Goal: Task Accomplishment & Management: Use online tool/utility

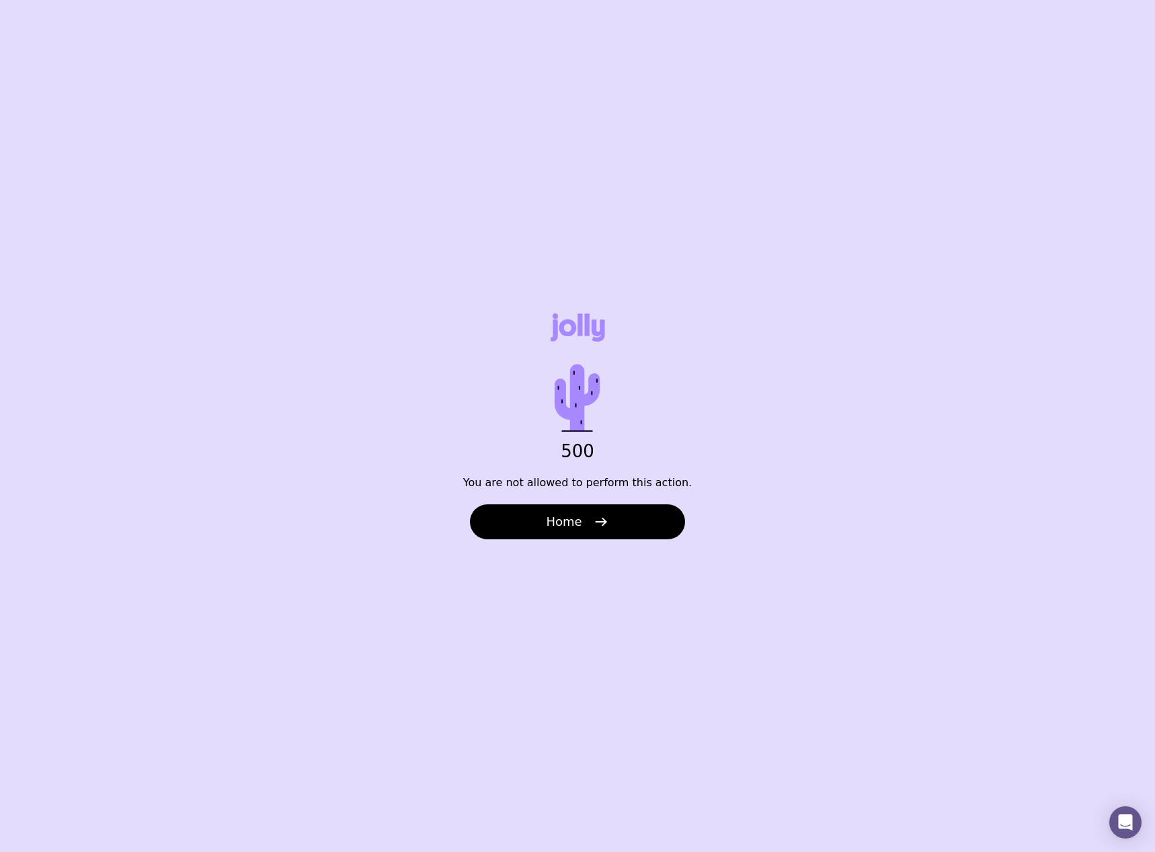
click at [576, 516] on span "Home" at bounding box center [564, 522] width 36 height 16
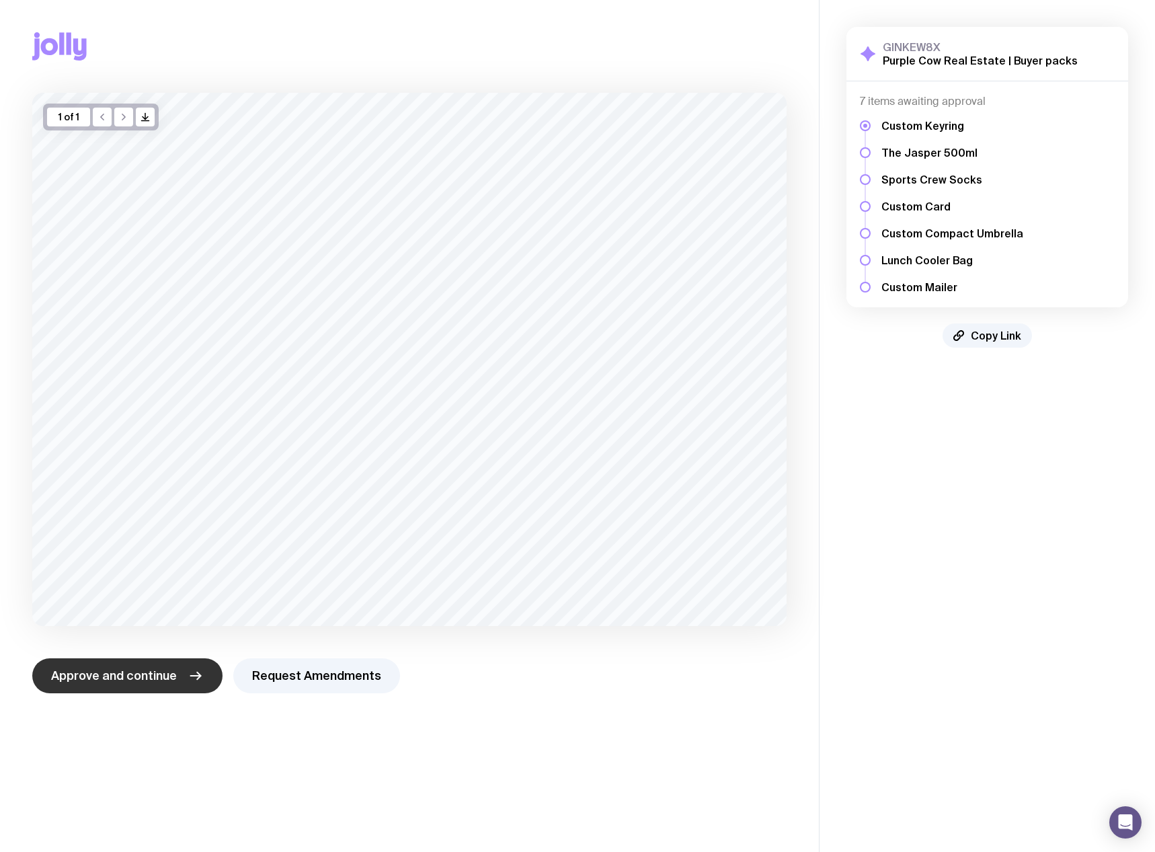
click at [141, 680] on span "Approve and continue" at bounding box center [114, 676] width 126 height 16
click at [329, 678] on button "Request Amendments" at bounding box center [316, 675] width 167 height 35
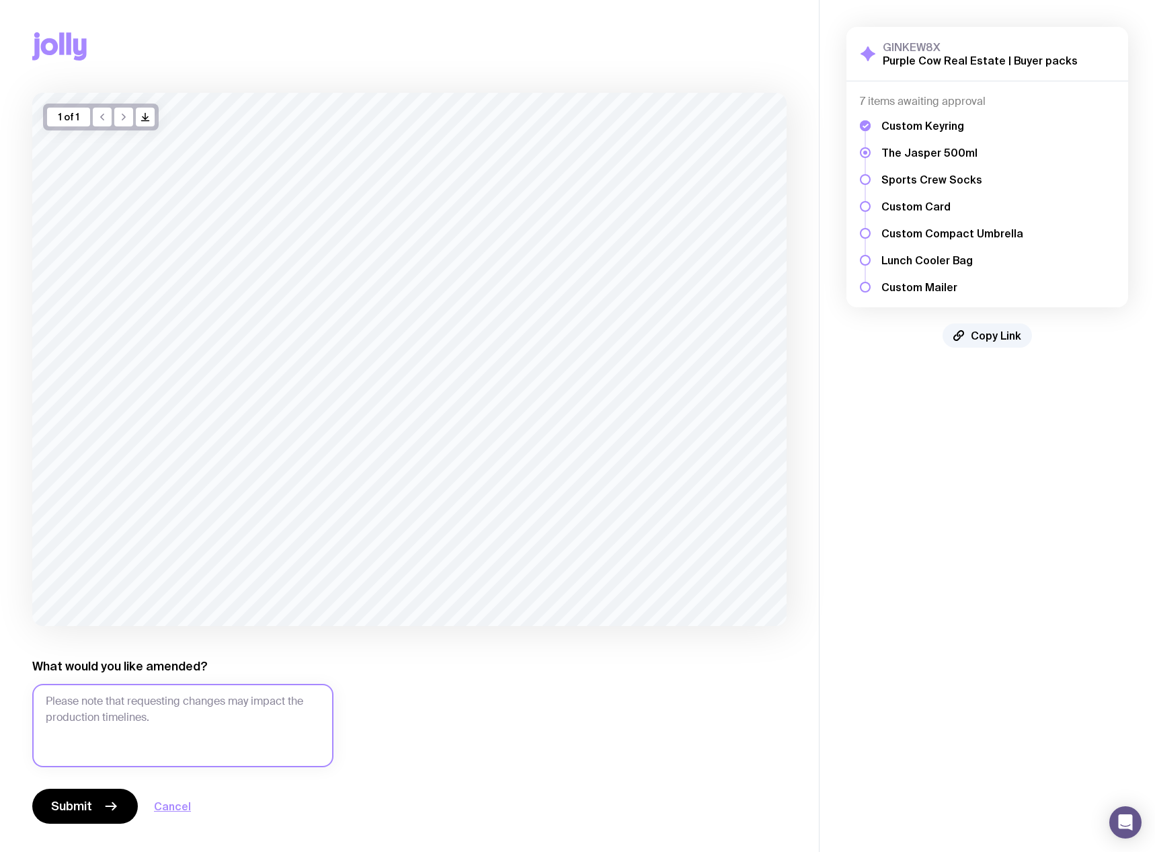
click at [163, 714] on textarea "What would you like amended?" at bounding box center [182, 725] width 301 height 83
type textarea "Logo needs to change to PURPLE COW Real Estate"
click at [84, 807] on span "Submit" at bounding box center [71, 806] width 41 height 16
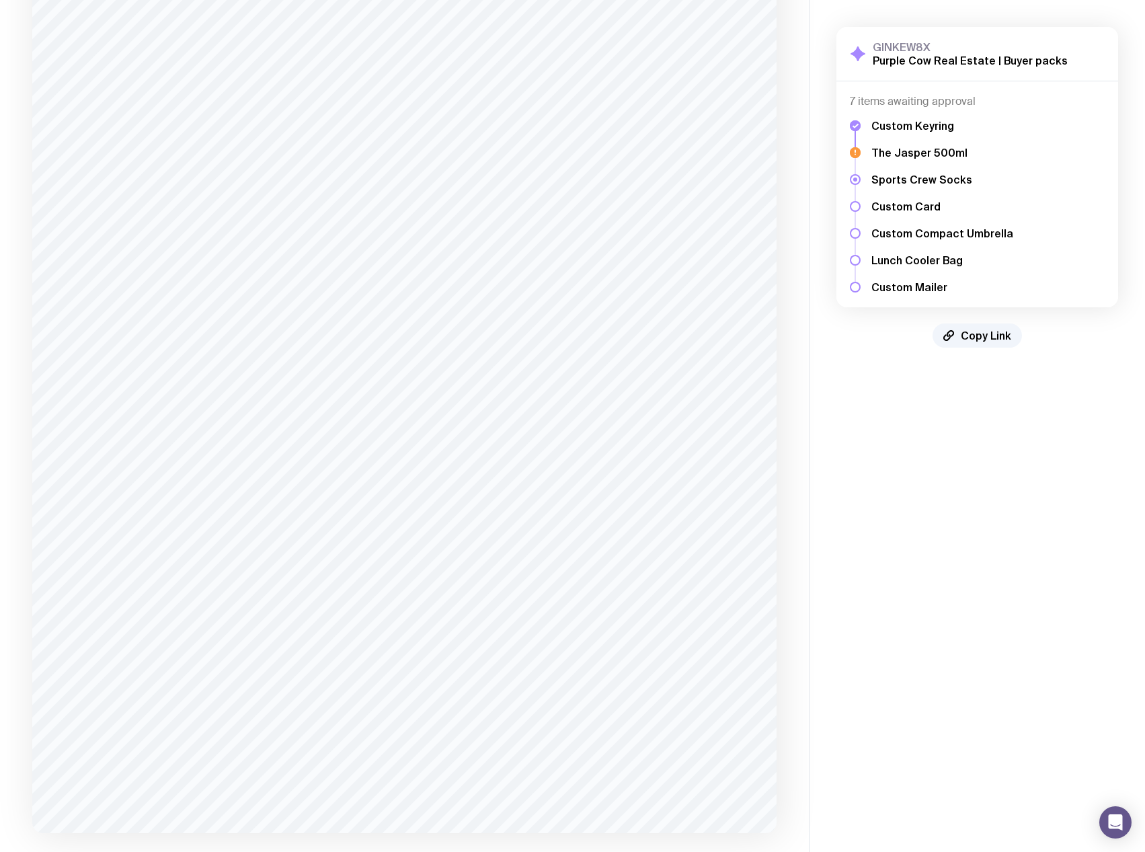
scroll to position [1594, 0]
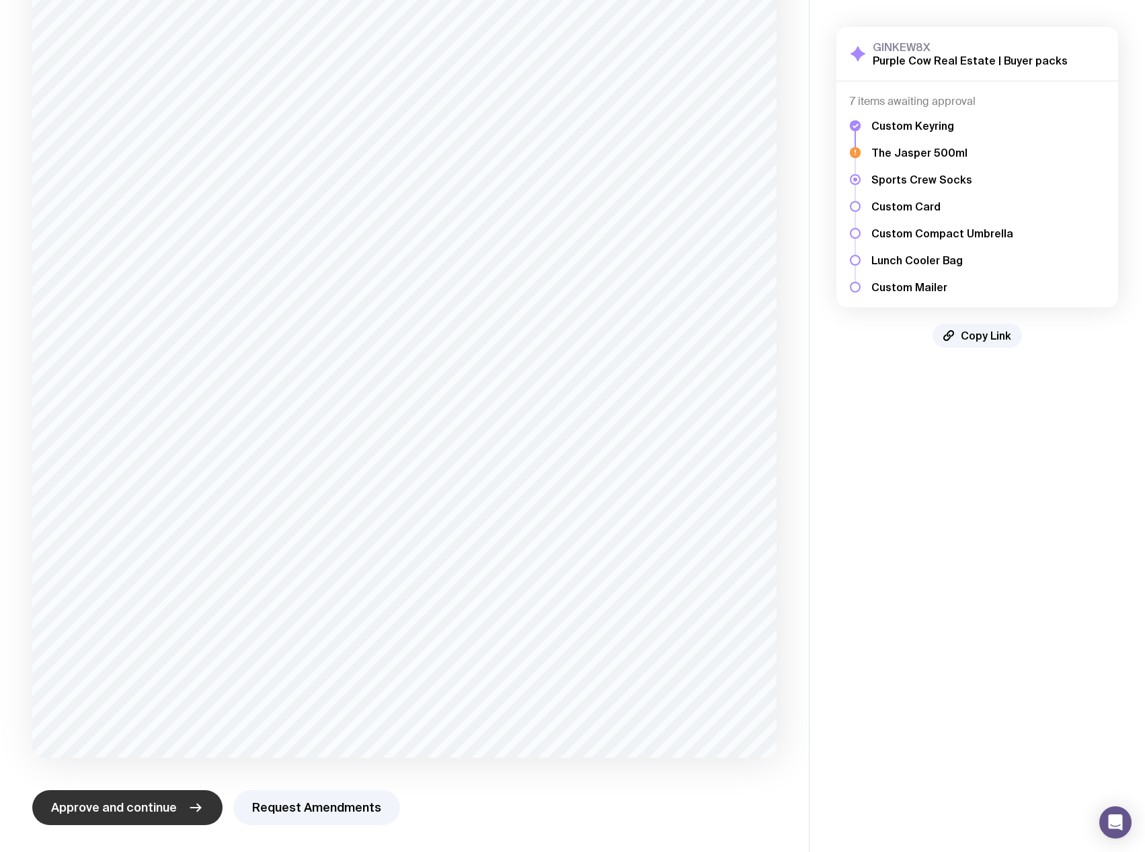
click at [121, 808] on span "Approve and continue" at bounding box center [114, 808] width 126 height 16
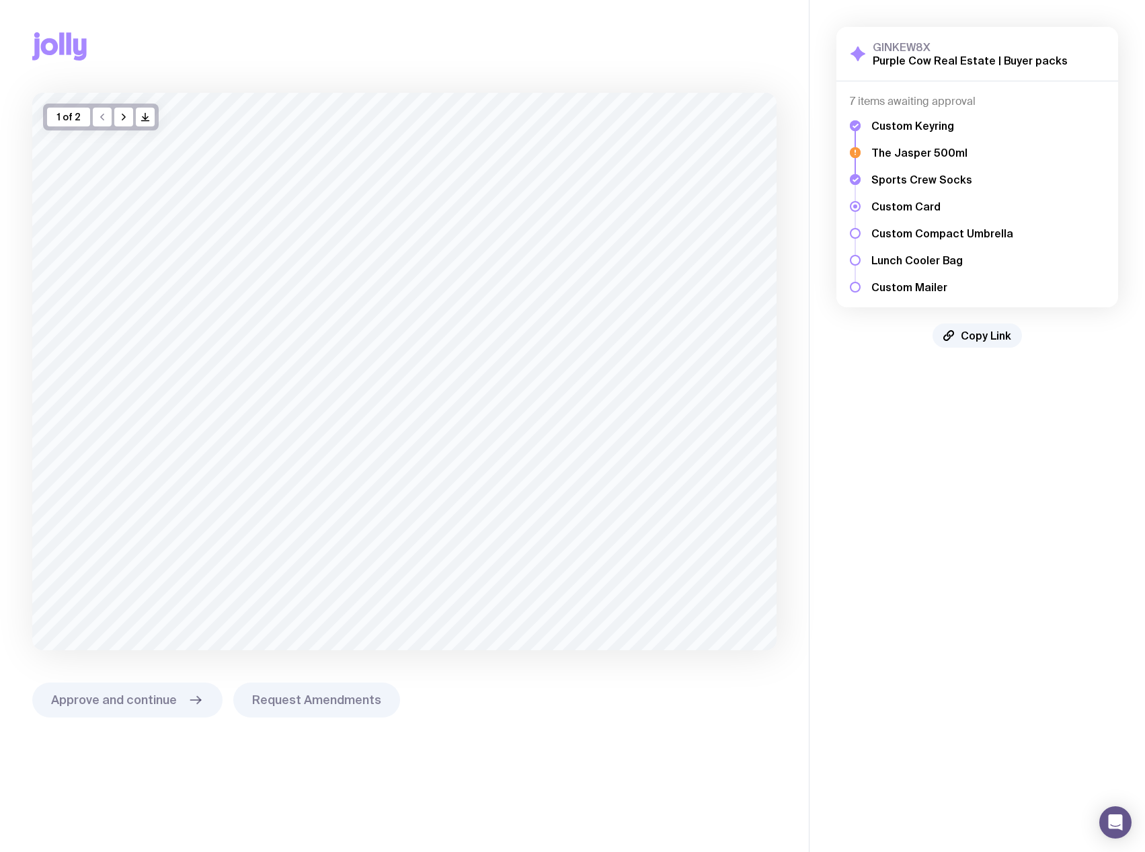
scroll to position [0, 0]
click at [121, 118] on icon "button" at bounding box center [123, 117] width 11 height 11
click at [318, 702] on button "Request Amendments" at bounding box center [316, 707] width 167 height 35
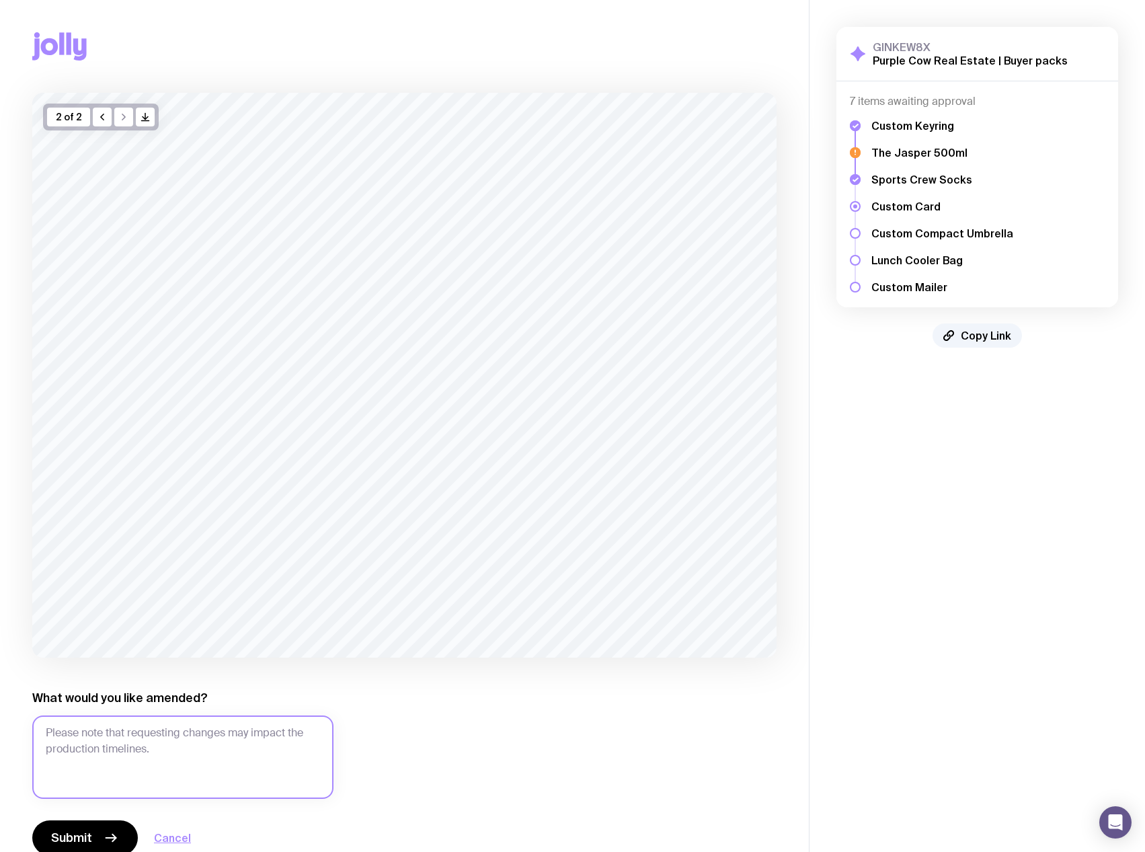
click at [186, 746] on textarea "What would you like amended?" at bounding box center [182, 756] width 301 height 83
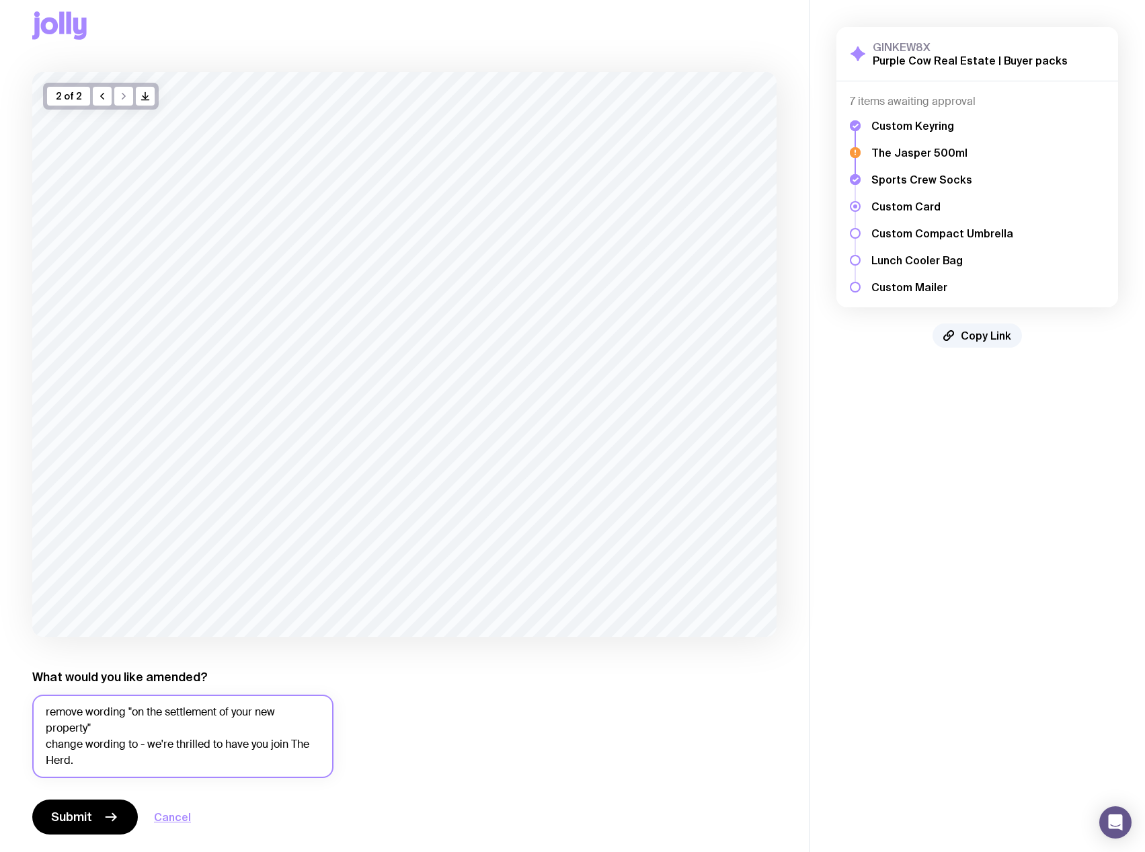
scroll to position [30, 0]
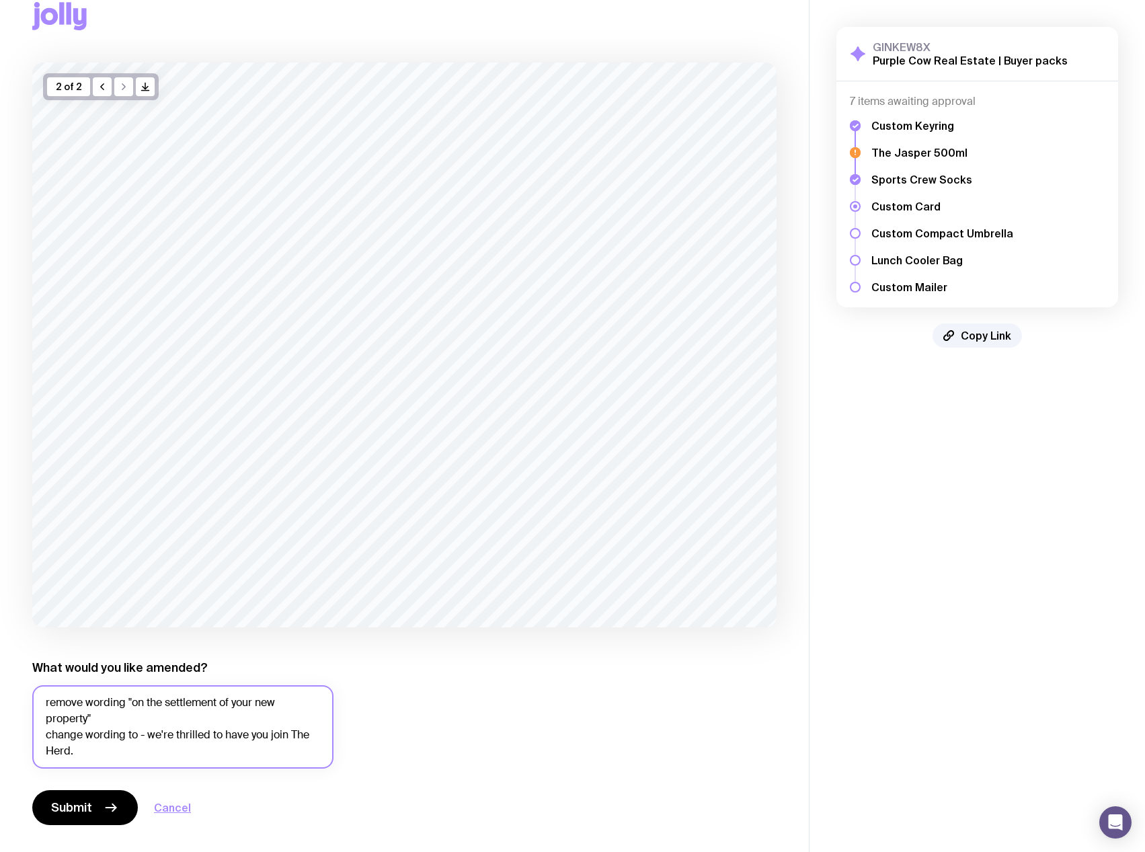
drag, startPoint x: 271, startPoint y: 732, endPoint x: 290, endPoint y: 734, distance: 18.9
click at [290, 734] on textarea "remove wording "on the settlement of your new property" change wording to - we'…" at bounding box center [182, 726] width 301 height 83
click at [403, 744] on div "2 of 2 /> /> What would you like amended? remove wording "on the settlement of …" at bounding box center [404, 444] width 744 height 763
click at [121, 749] on textarea "remove wording "on the settlement of your new property" change wording to - we'…" at bounding box center [182, 726] width 301 height 83
type textarea "remove wording "on the settlement of your new property" change wording to - we'…"
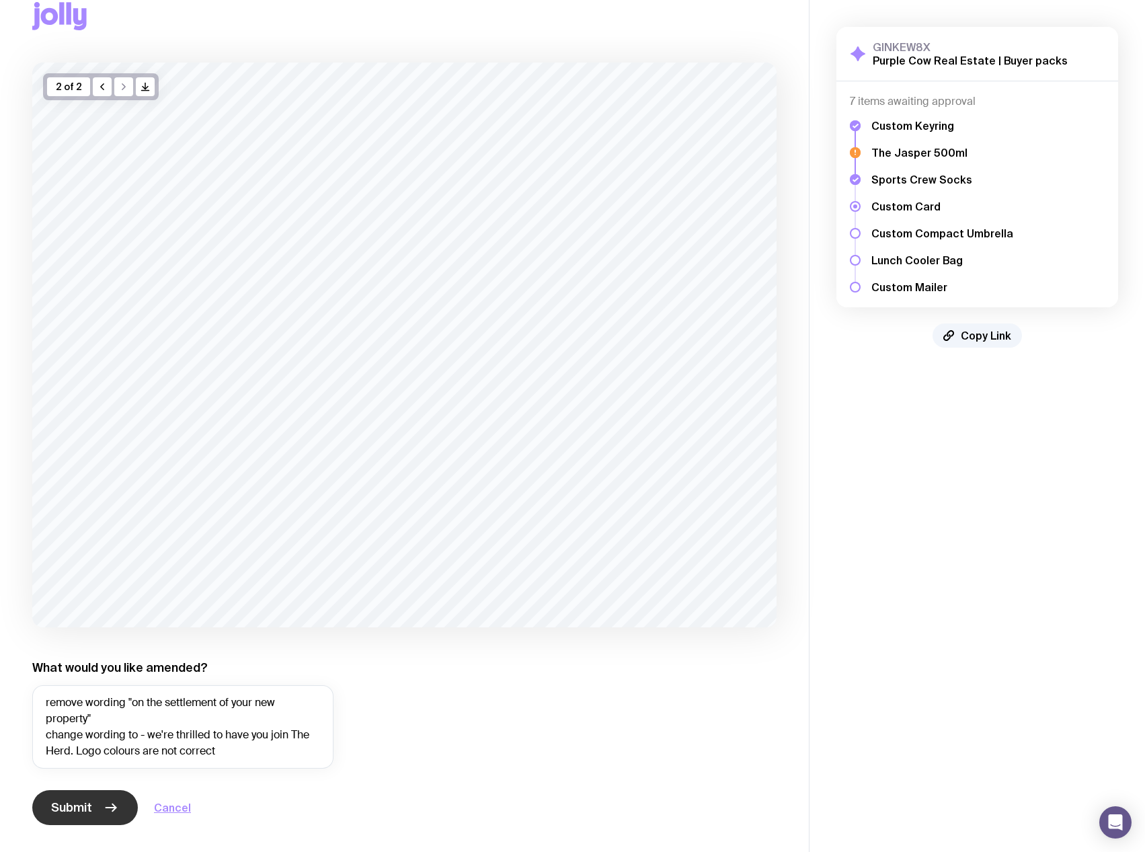
click at [62, 812] on span "Submit" at bounding box center [71, 808] width 41 height 16
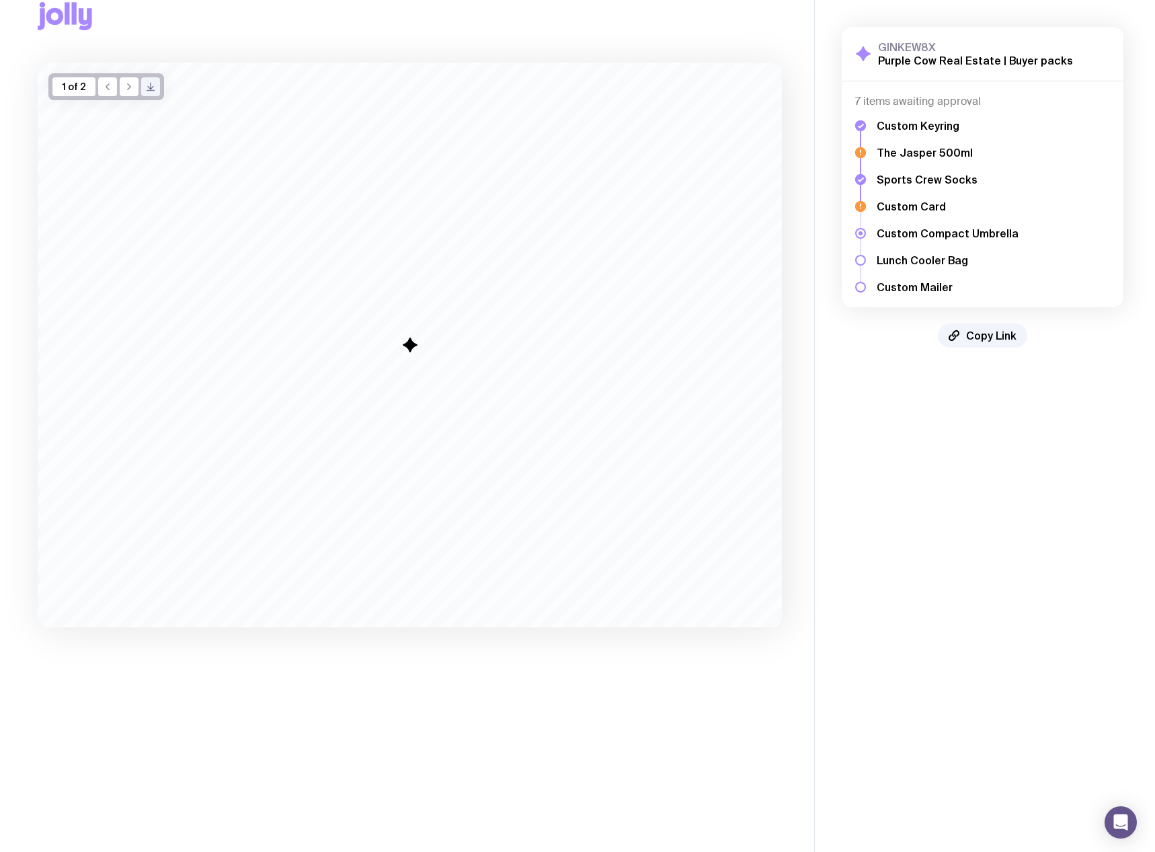
scroll to position [0, 0]
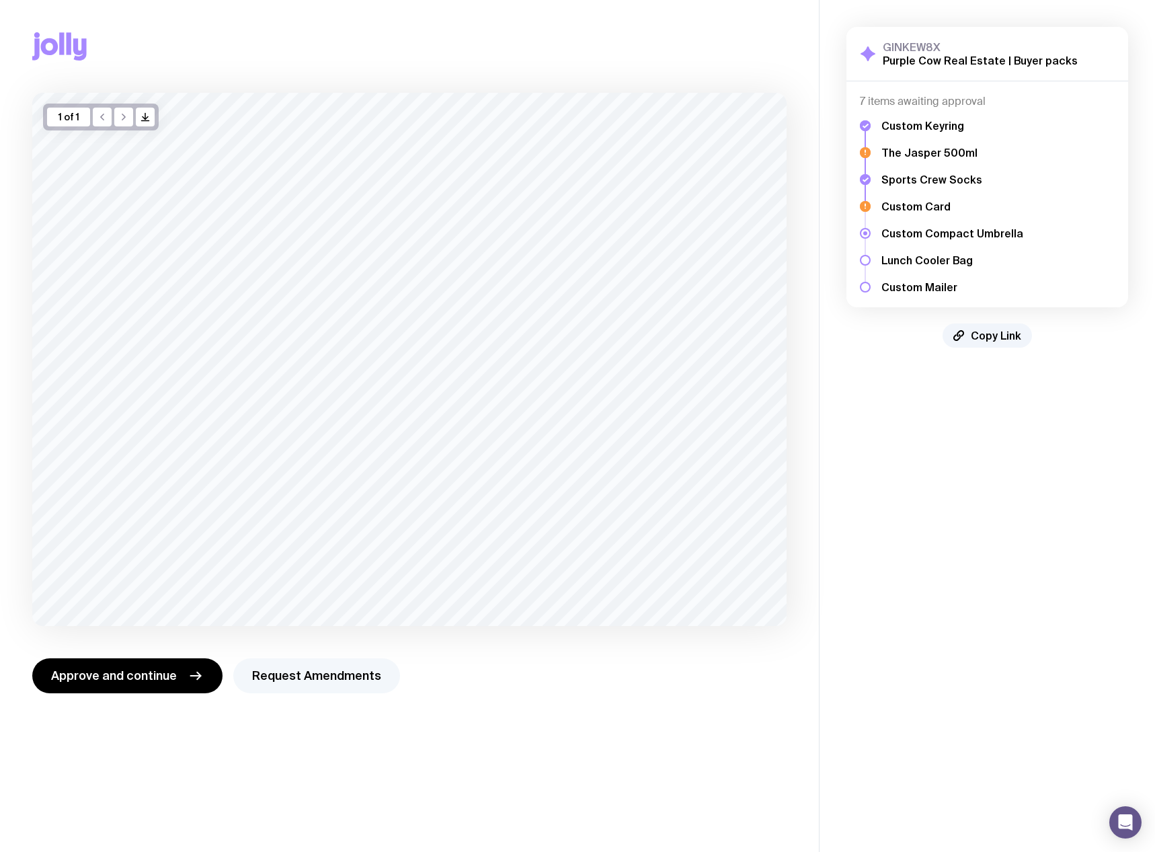
click at [309, 679] on button "Request Amendments" at bounding box center [316, 675] width 167 height 35
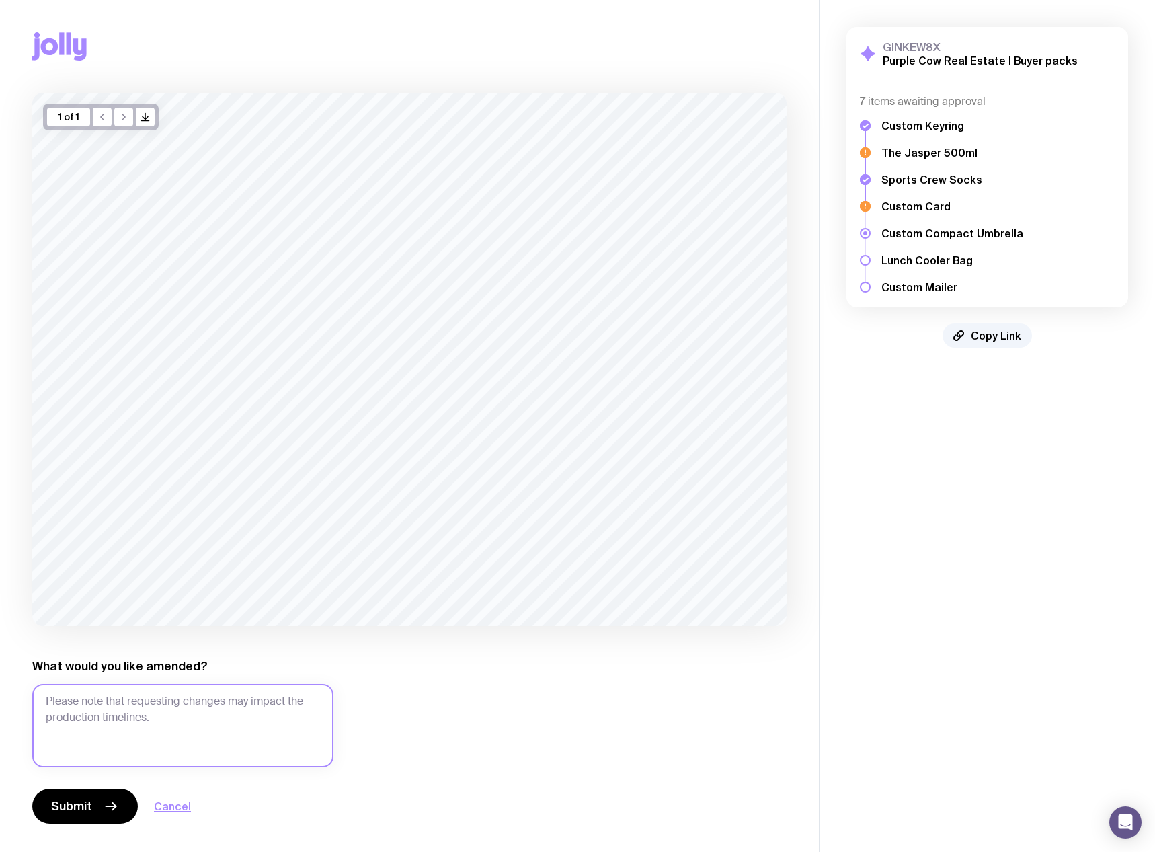
click at [143, 715] on textarea "What would you like amended?" at bounding box center [182, 725] width 301 height 83
type textarea "c"
type textarea "Can you make the logo bigger"
click at [81, 798] on span "Submit" at bounding box center [71, 806] width 41 height 16
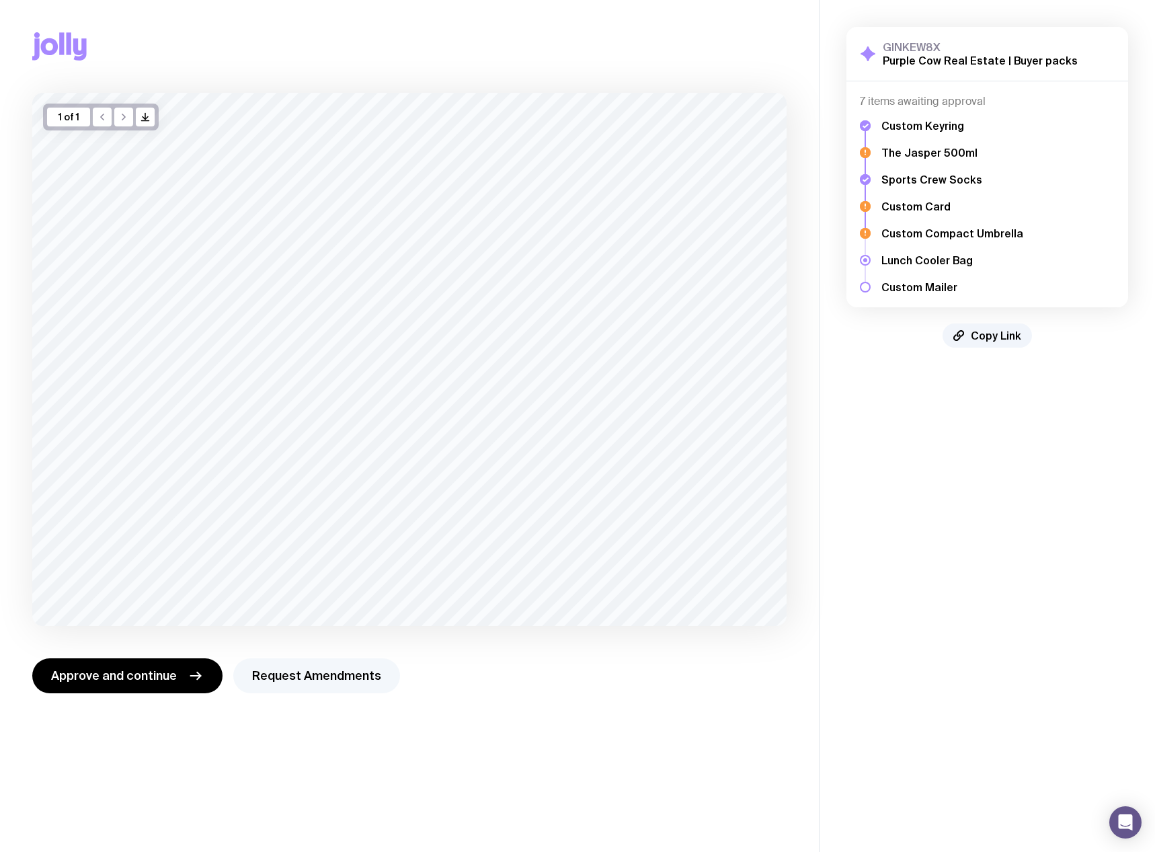
click at [306, 678] on button "Request Amendments" at bounding box center [316, 675] width 167 height 35
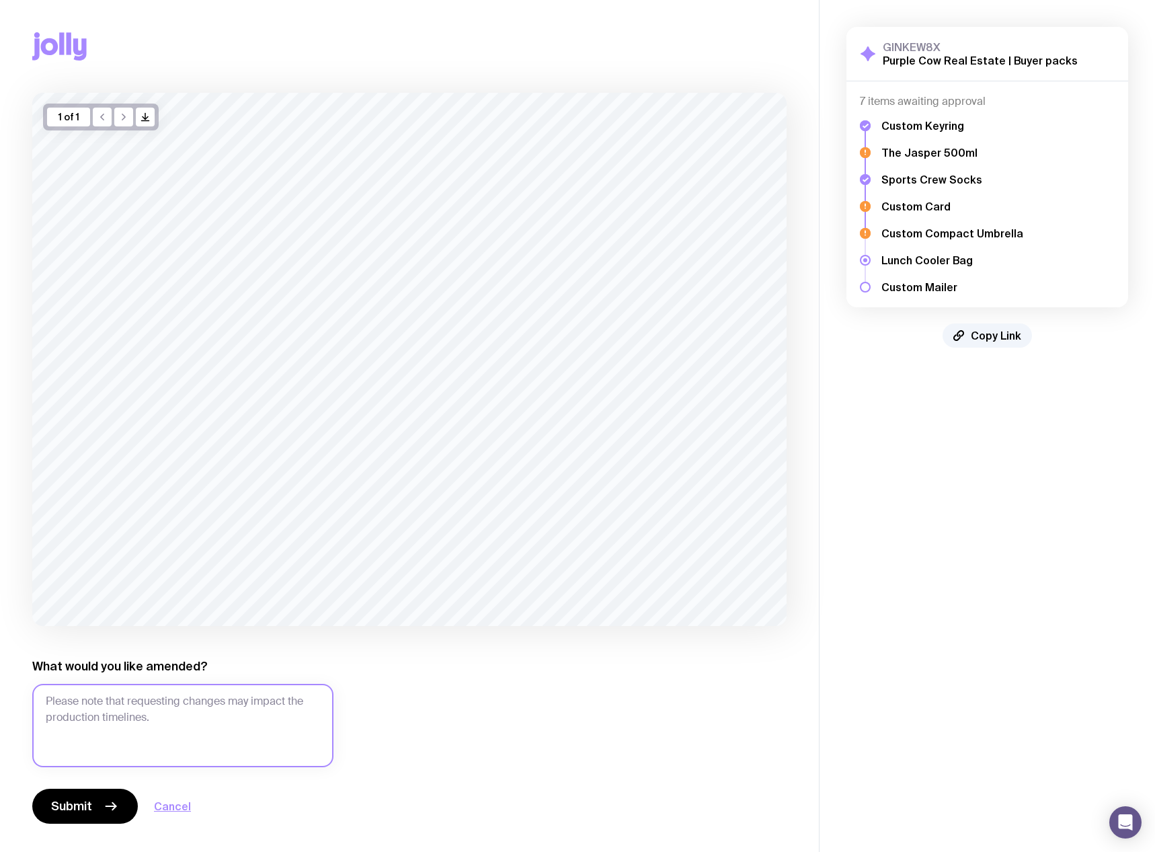
click at [134, 722] on textarea "What would you like amended?" at bounding box center [182, 725] width 301 height 83
type textarea "Logo need to be PURPLE COW Real Estate"
click at [102, 807] on button "Submit" at bounding box center [85, 806] width 106 height 35
